Goal: Task Accomplishment & Management: Use online tool/utility

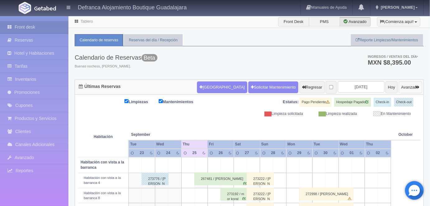
click at [406, 90] on button "Avanzar" at bounding box center [410, 88] width 23 height 12
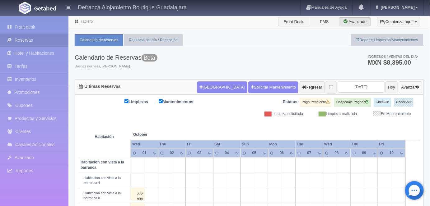
click at [406, 90] on button "Avanzar" at bounding box center [410, 88] width 23 height 12
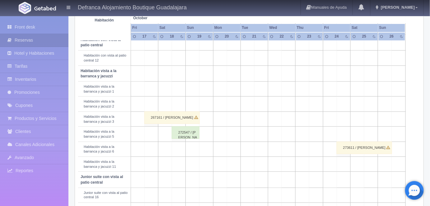
scroll to position [199, 0]
